Goal: Transaction & Acquisition: Purchase product/service

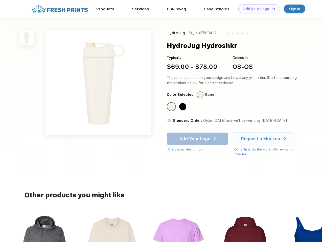
click at [257, 9] on link "Add your Logo Design Tool" at bounding box center [259, 9] width 42 height 9
click at [0, 0] on div "Design Tool" at bounding box center [0, 0] width 0 height 0
click at [271, 9] on link "Add your Logo Design Tool" at bounding box center [259, 9] width 42 height 9
click at [27, 38] on img at bounding box center [26, 38] width 15 height 15
click at [172, 107] on div "Standard Color" at bounding box center [171, 106] width 7 height 7
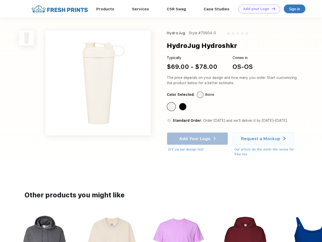
click at [183, 107] on div "Standard Color" at bounding box center [182, 106] width 7 height 7
click at [198, 139] on div "Add Your Logo DIY via our design tool. Ah shoot! This product isn't up in our d…" at bounding box center [197, 143] width 61 height 20
click at [264, 139] on div "Request a Mockup" at bounding box center [260, 138] width 39 height 5
